Goal: Information Seeking & Learning: Learn about a topic

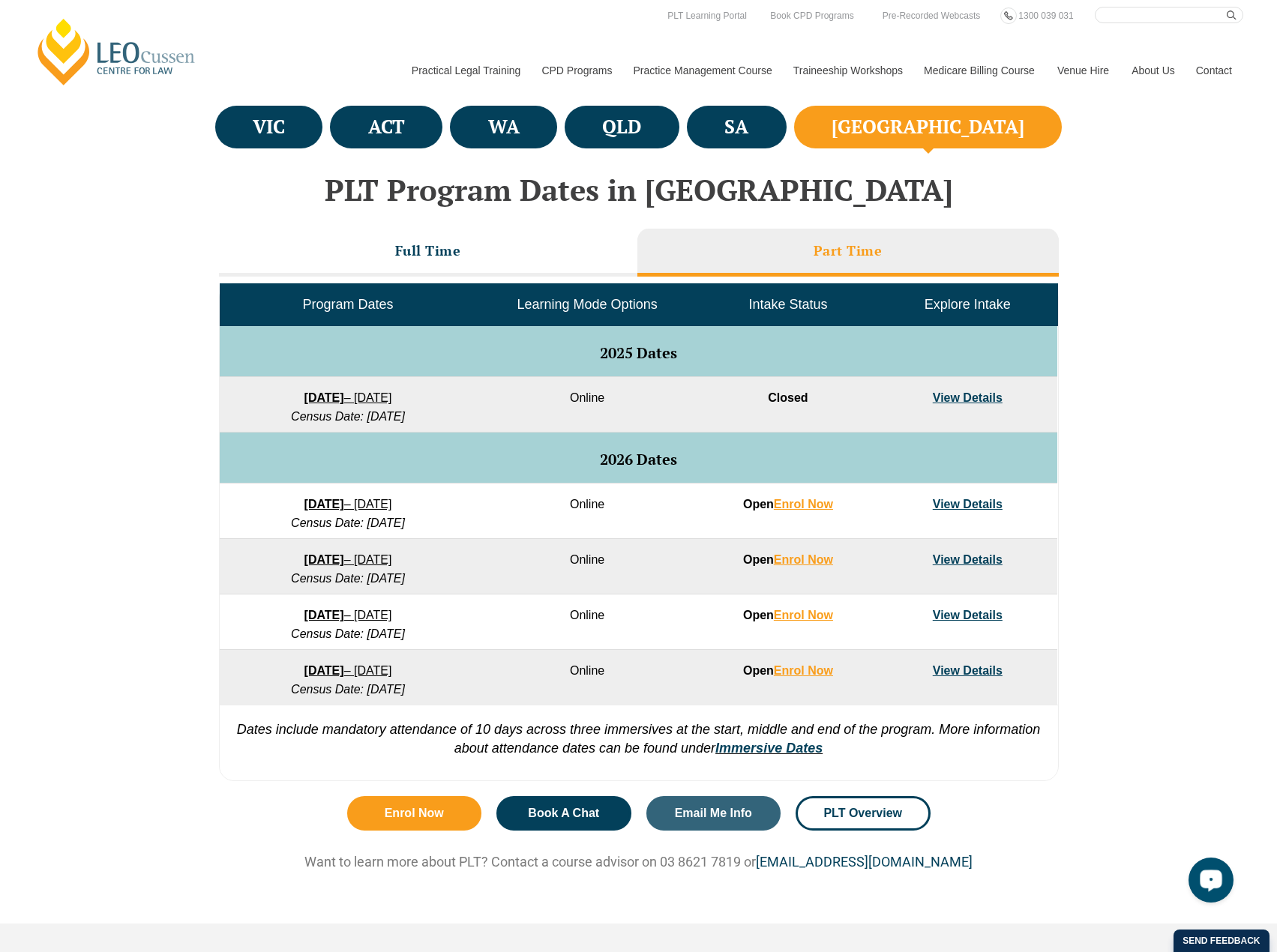
drag, startPoint x: 464, startPoint y: 520, endPoint x: 473, endPoint y: 522, distance: 9.2
click at [464, 520] on td "27 January 2026 – 21 August 2026 Census Date: 10 March 2026" at bounding box center [348, 511] width 256 height 55
click at [507, 262] on li "Full Time" at bounding box center [428, 253] width 418 height 48
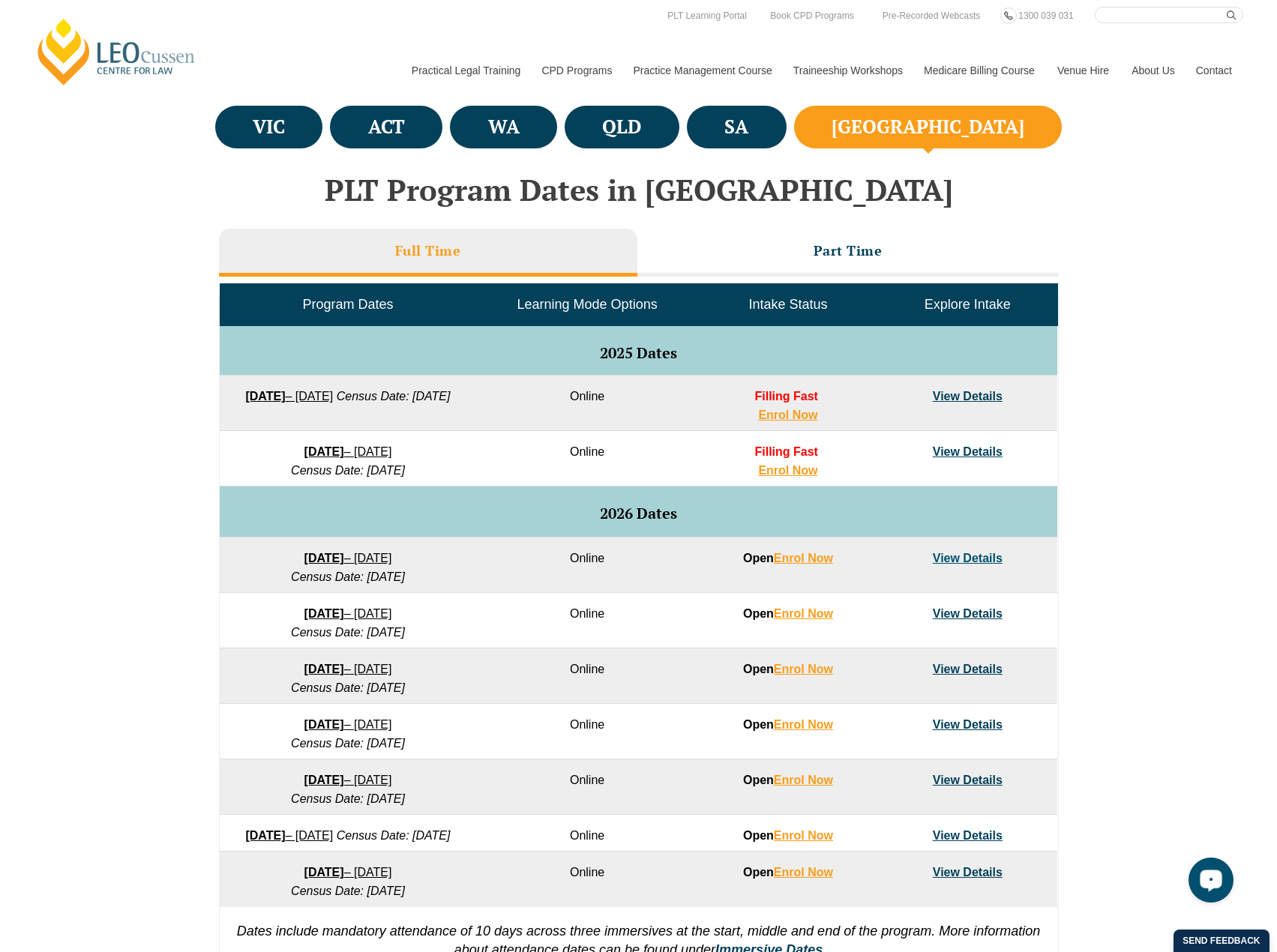
click at [1119, 390] on div "VIC ACT WA QLD SA NSW PLT Program Dates in Victoria Full Time Part Time Program…" at bounding box center [638, 546] width 1277 height 889
